Goal: Task Accomplishment & Management: Manage account settings

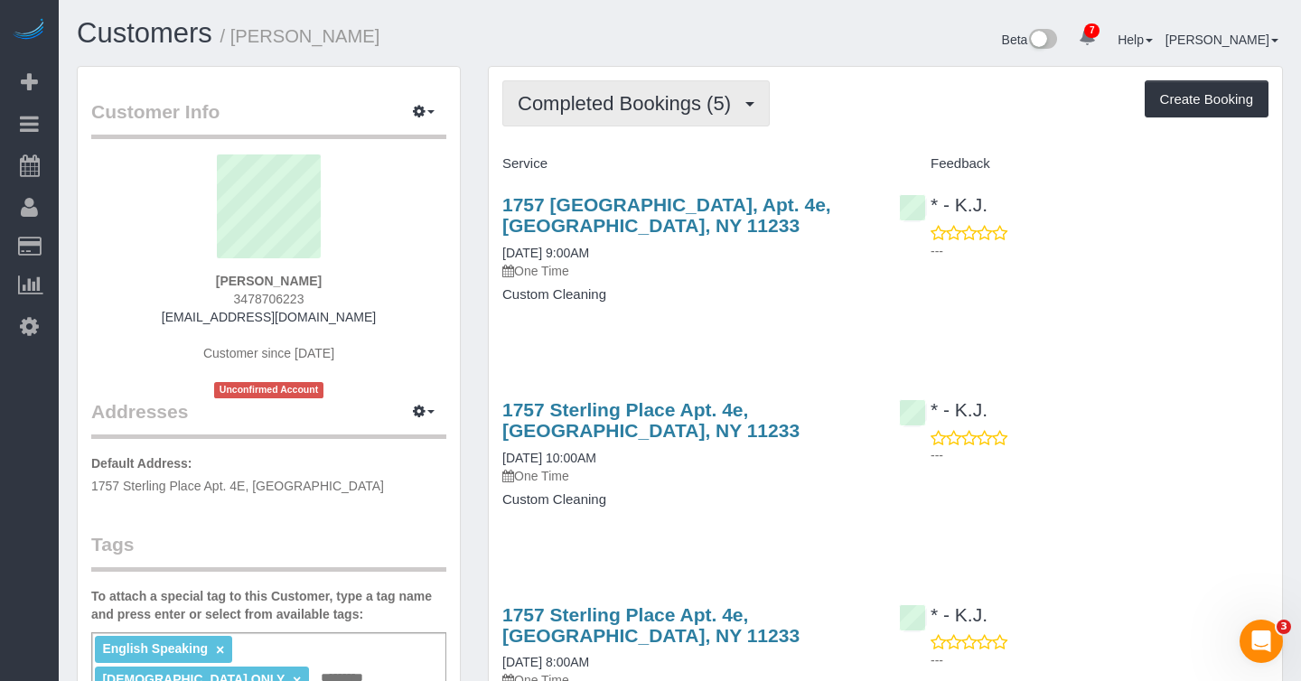
click at [740, 95] on span "Completed Bookings (5)" at bounding box center [629, 103] width 222 height 23
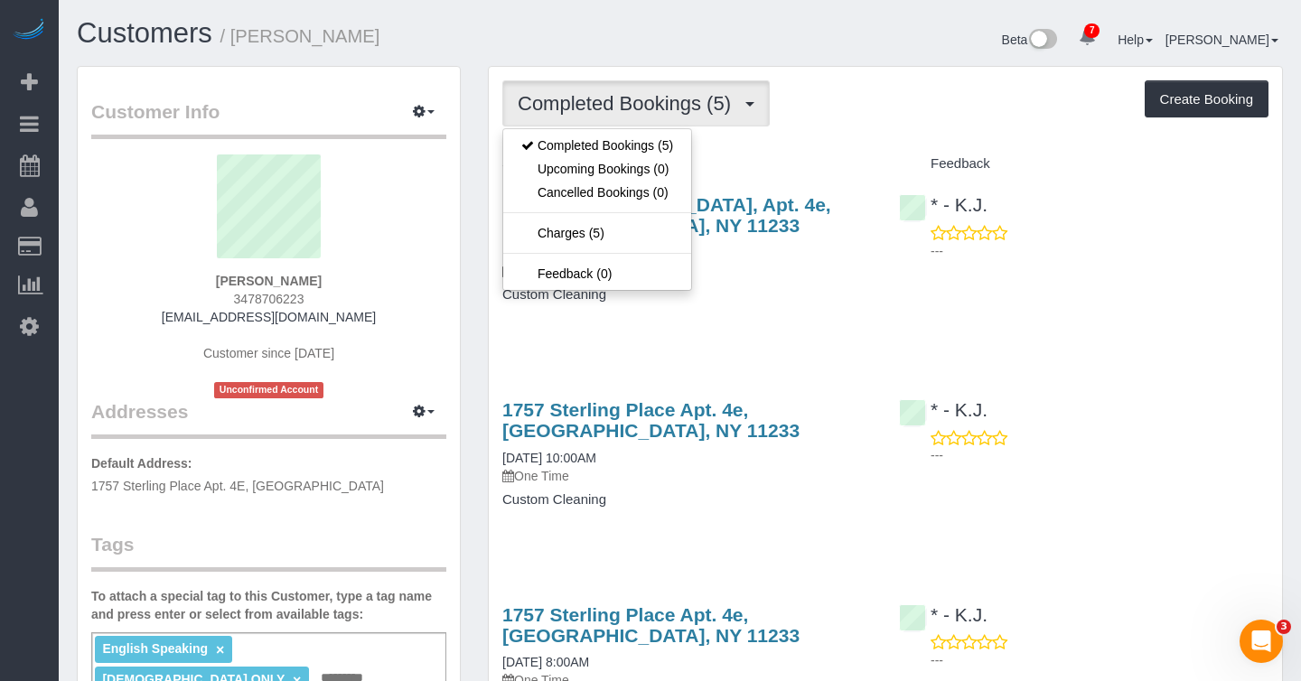
click at [853, 136] on div "Completed Bookings (5) Completed Bookings (5) Upcoming Bookings (0) Cancelled B…" at bounding box center [885, 642] width 793 height 1150
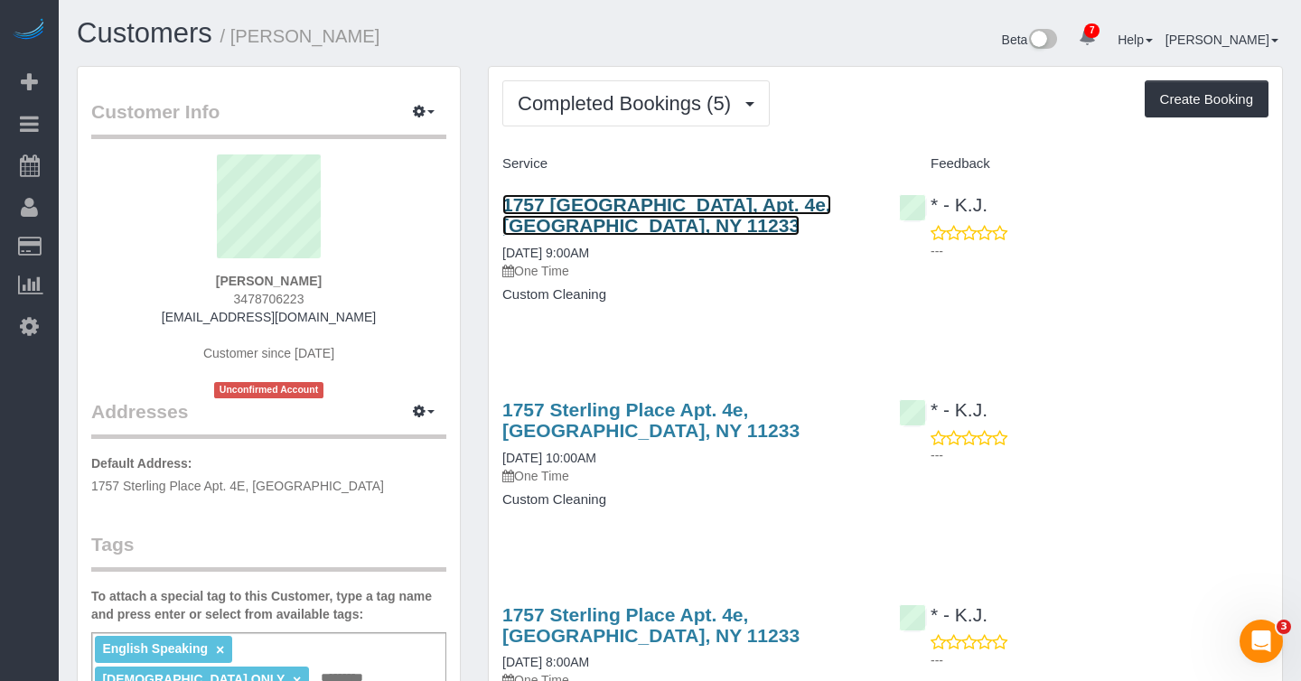
click at [695, 201] on link "1757 [GEOGRAPHIC_DATA], Apt. 4e, [GEOGRAPHIC_DATA], NY 11233" at bounding box center [666, 215] width 329 height 42
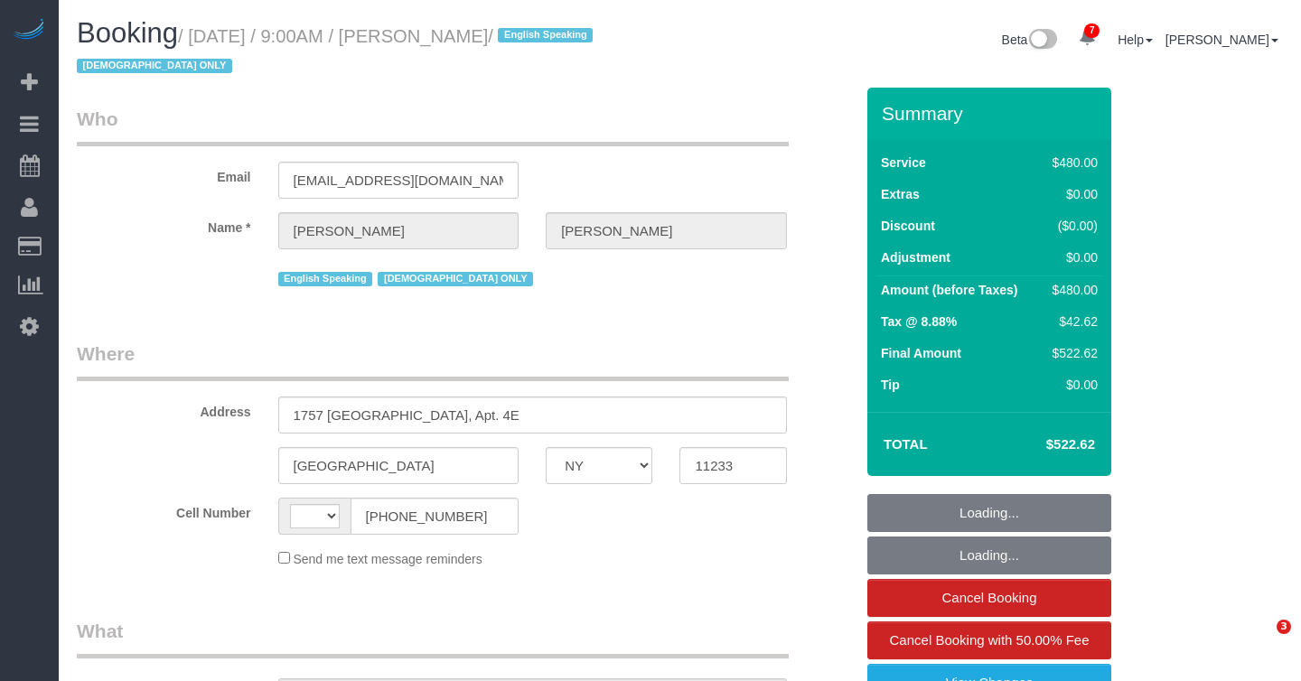
select select "NY"
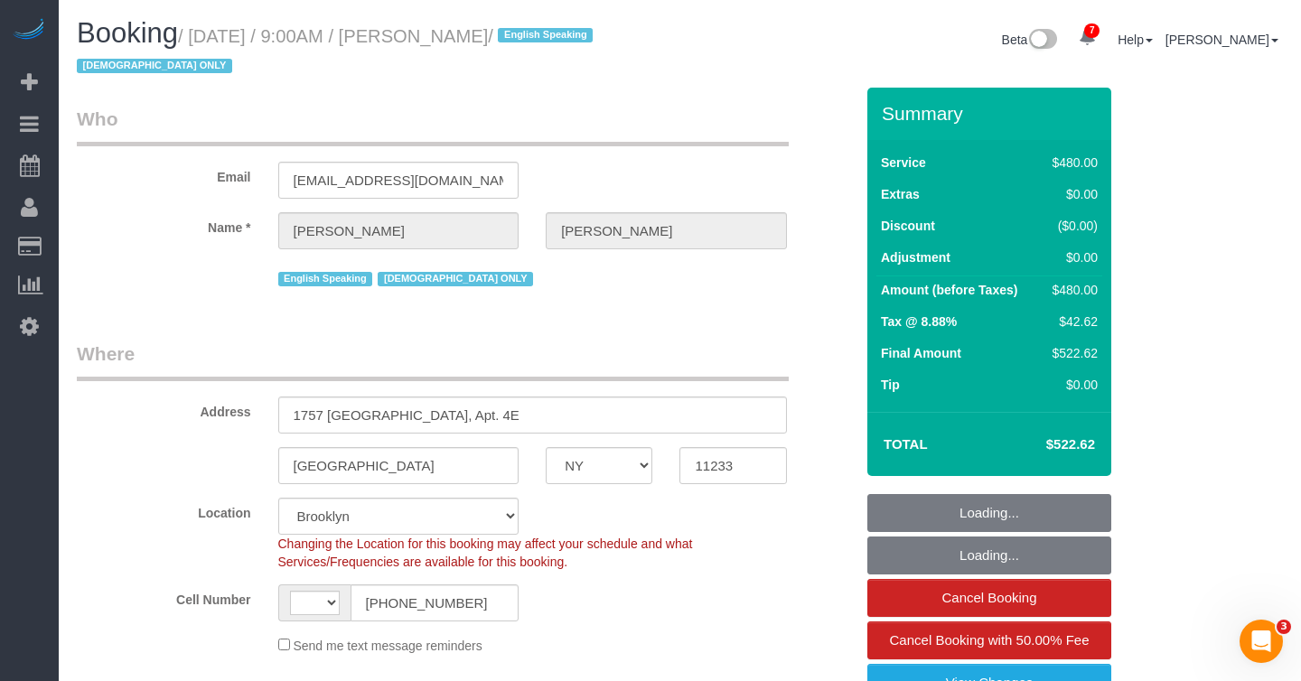
select select "object:455"
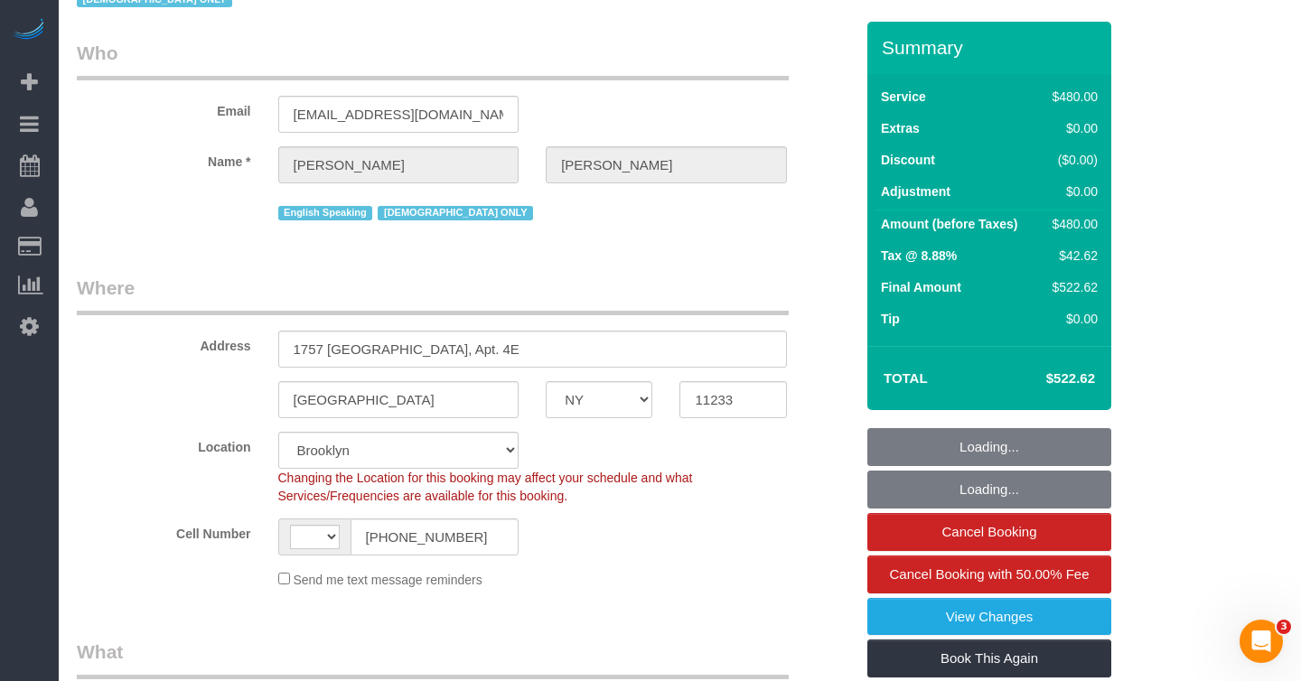
select select "string:US"
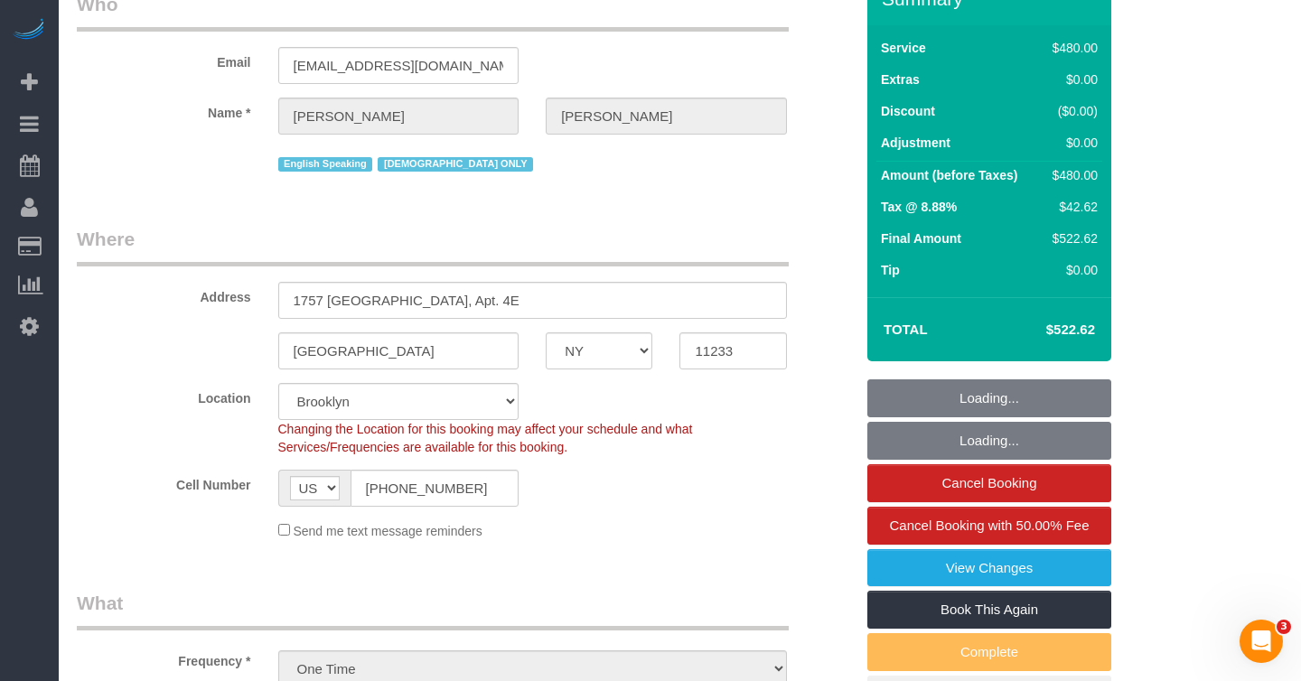
select select "spot1"
select select "number:89"
select select "number:90"
select select "number:15"
select select "number:5"
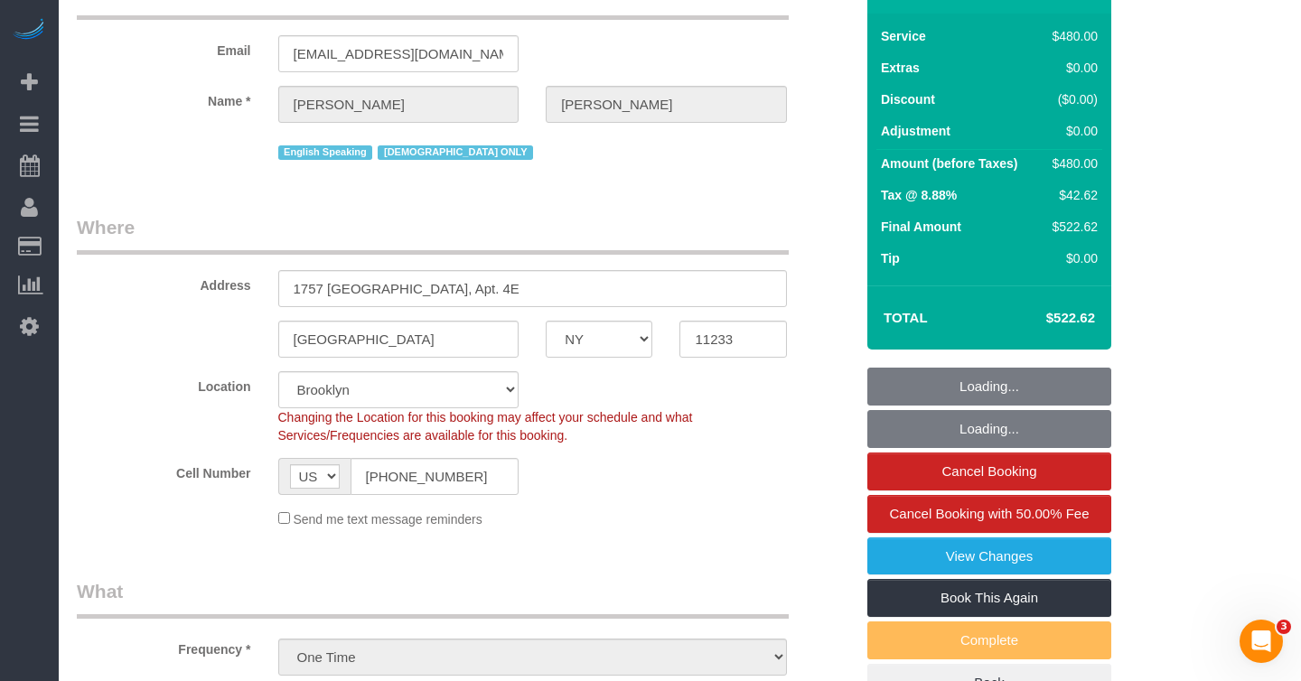
select select "string:stripe-pm_1PZwTG4VGloSiKo7ZbGaZS1e"
select select "2"
select select "180"
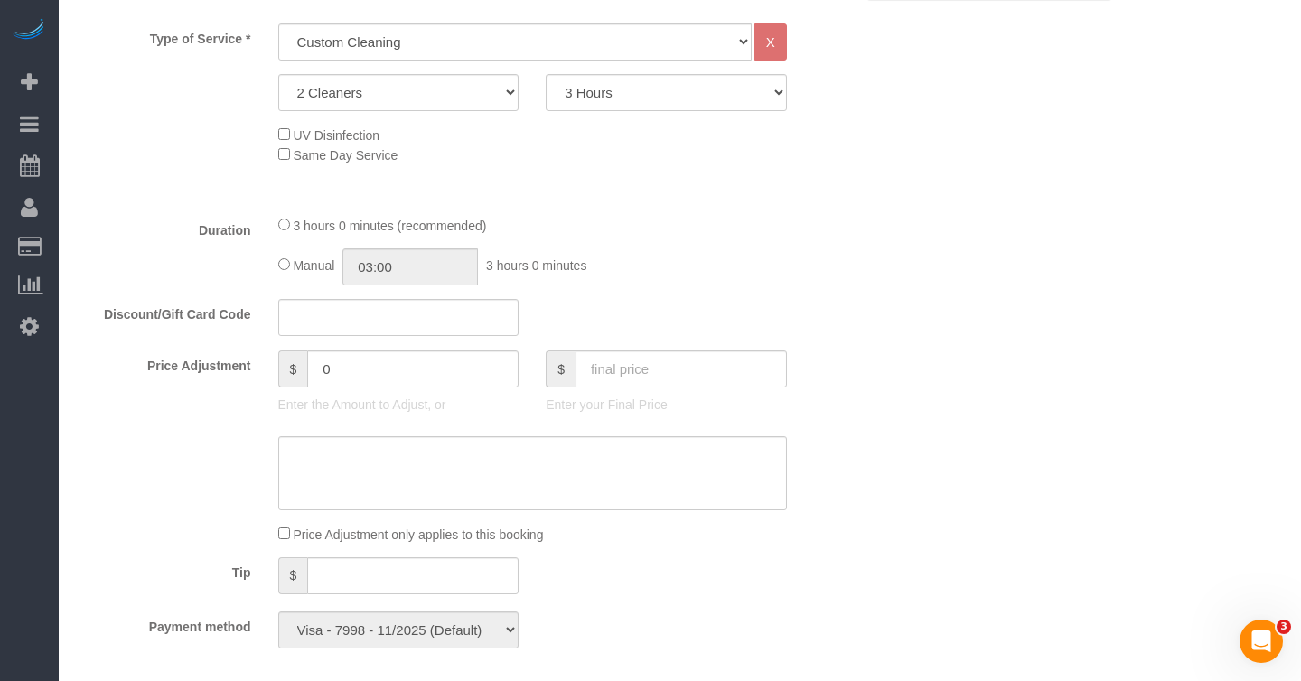
scroll to position [763, 0]
